Goal: Information Seeking & Learning: Learn about a topic

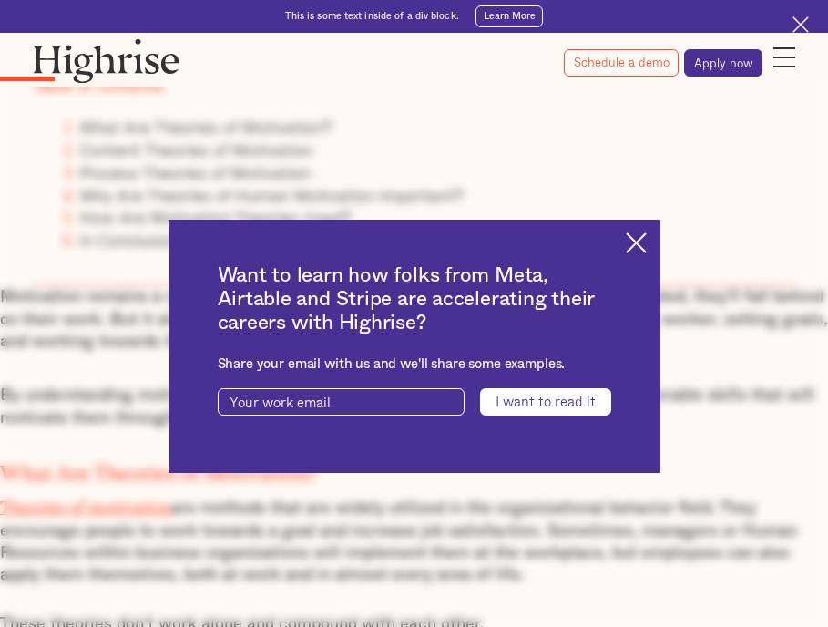
scroll to position [899, 0]
click at [631, 248] on img at bounding box center [636, 242] width 21 height 21
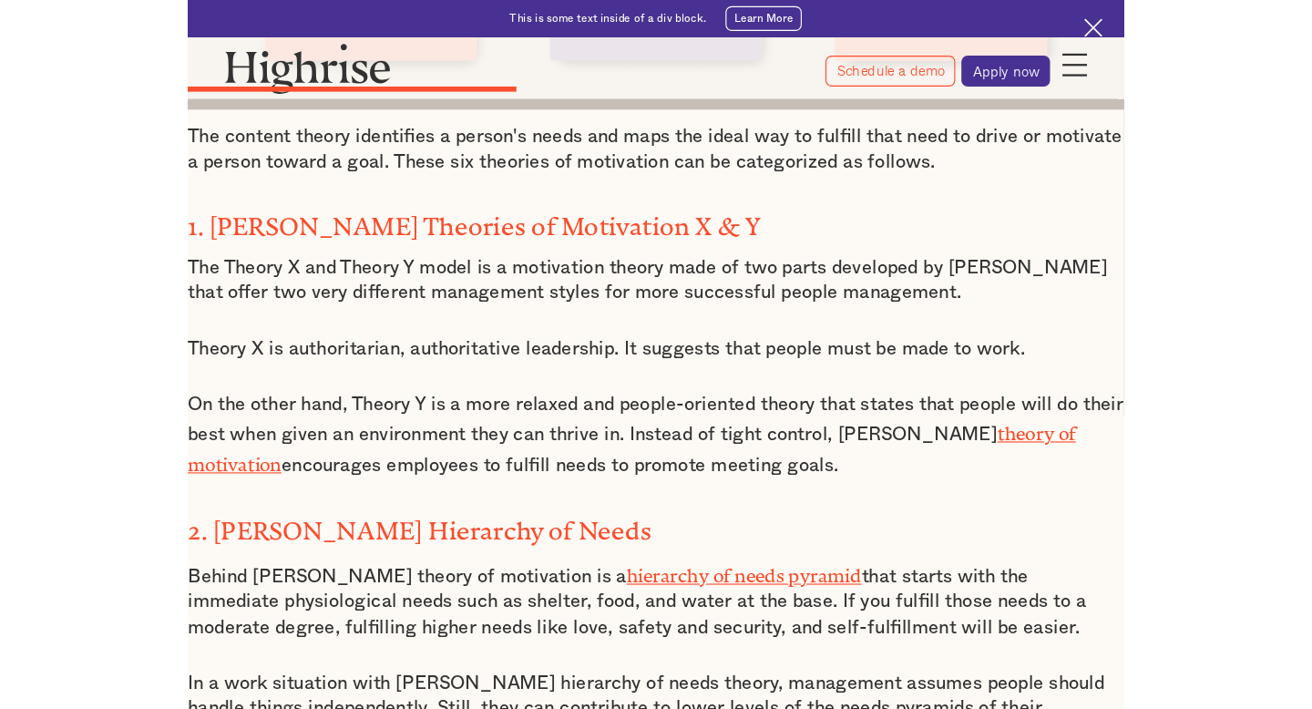
scroll to position [2906, 0]
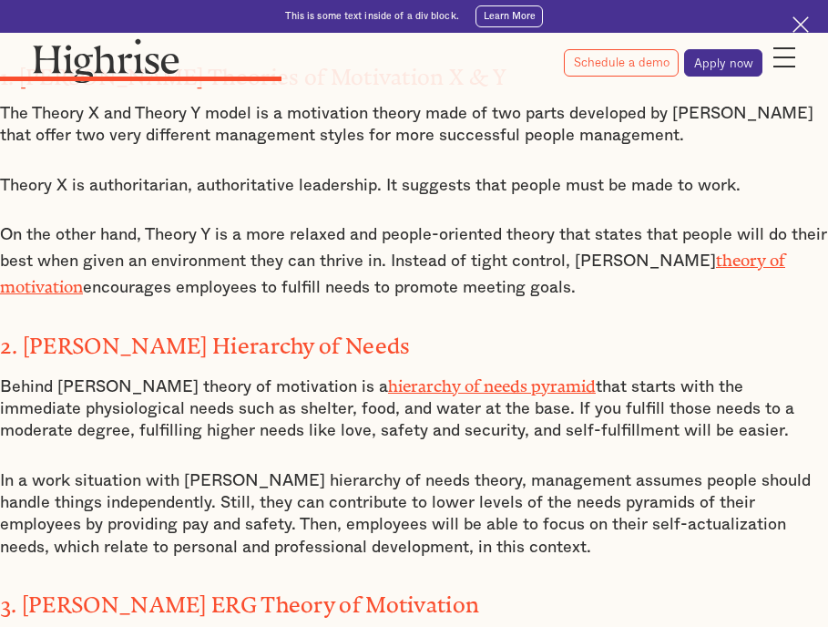
scroll to position [3030, 0]
click at [559, 253] on p "On the other hand, Theory Y is a more relaxed and people-oriented theory that s…" at bounding box center [414, 263] width 828 height 76
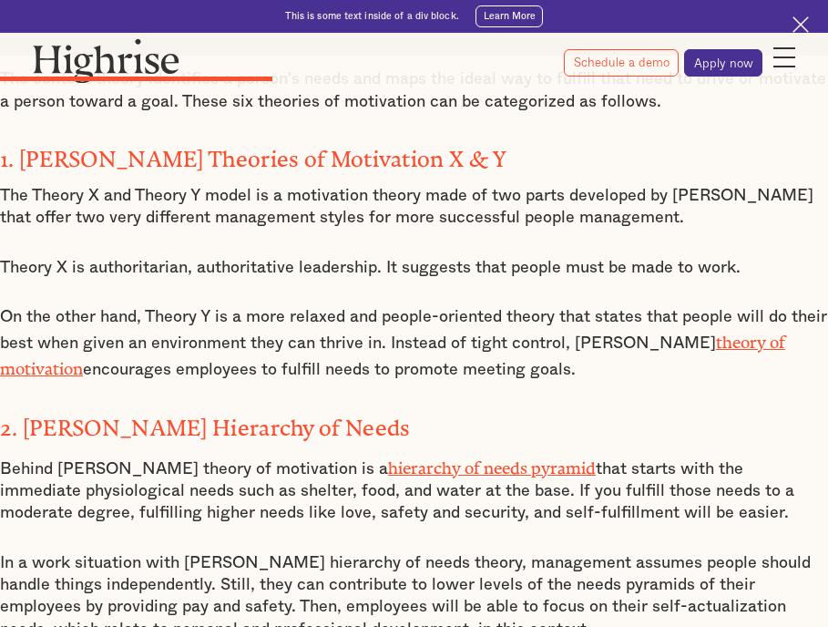
scroll to position [2947, 0]
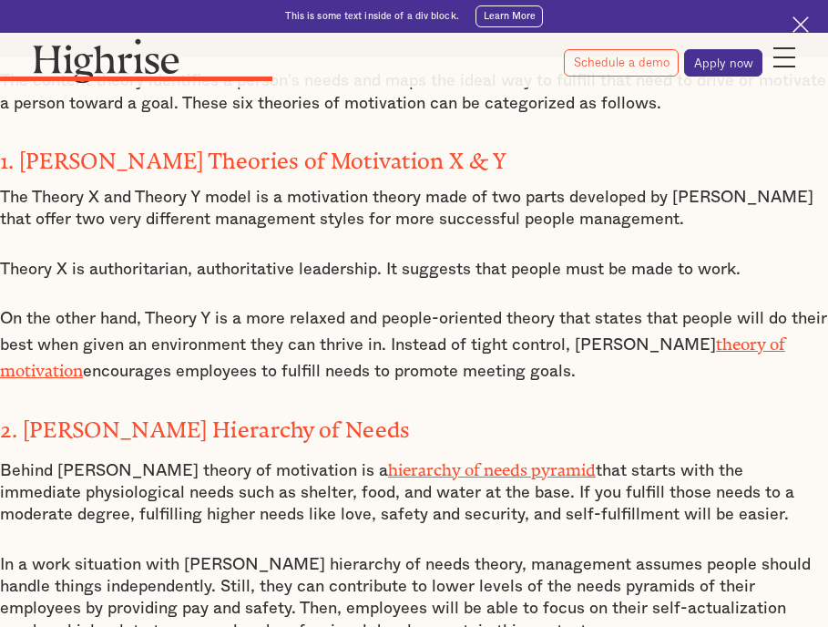
click at [112, 333] on p "On the other hand, Theory Y is a more relaxed and people-oriented theory that s…" at bounding box center [414, 346] width 828 height 76
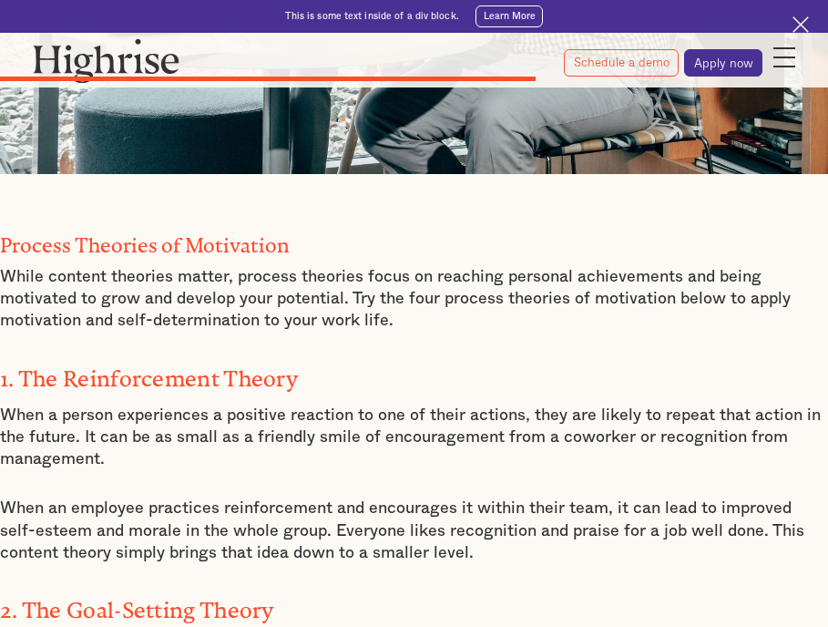
scroll to position [5362, 0]
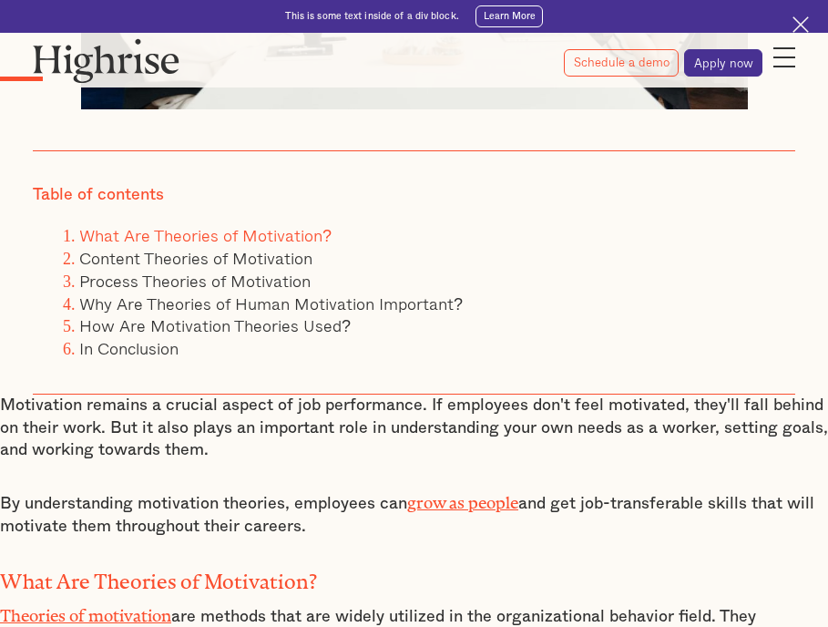
scroll to position [751, 0]
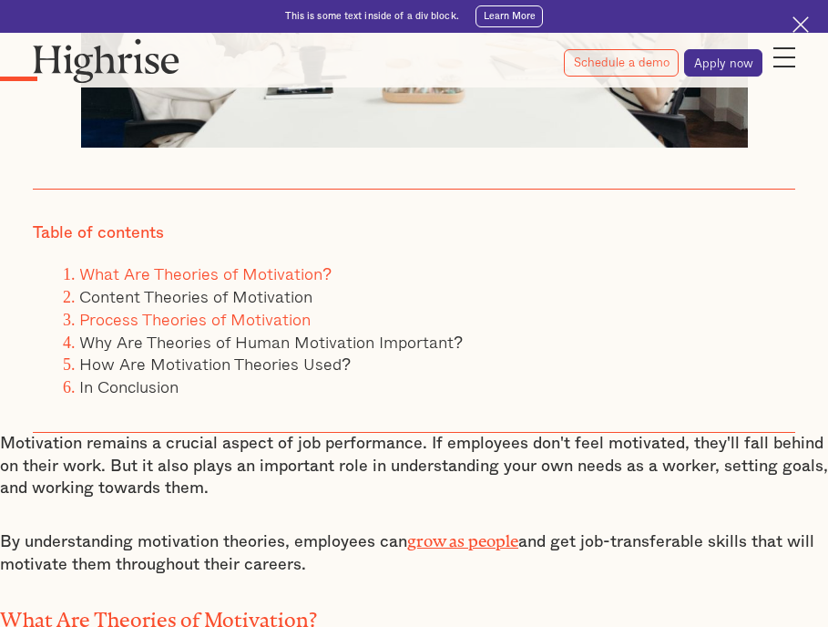
click at [220, 316] on link "Process Theories of Motivation" at bounding box center [194, 319] width 231 height 26
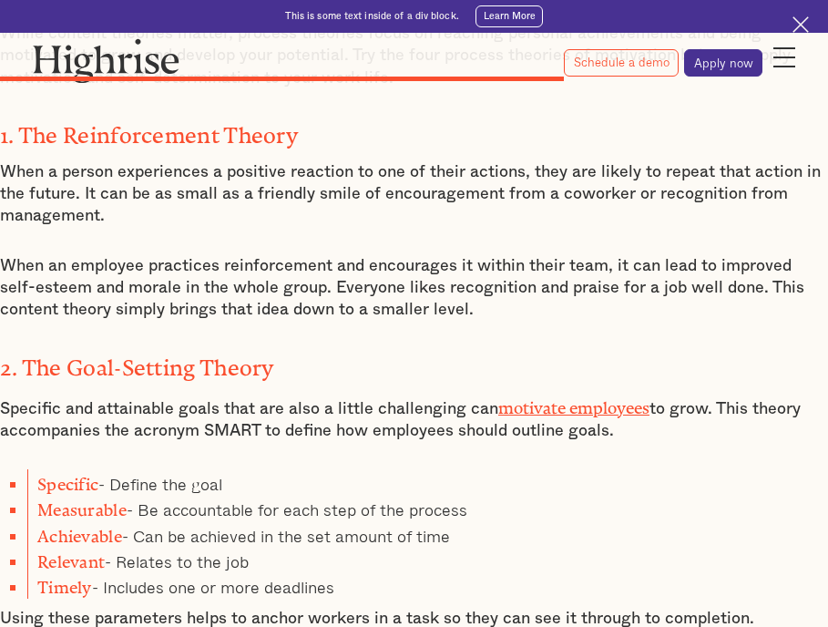
scroll to position [5603, 0]
